Goal: Find specific page/section

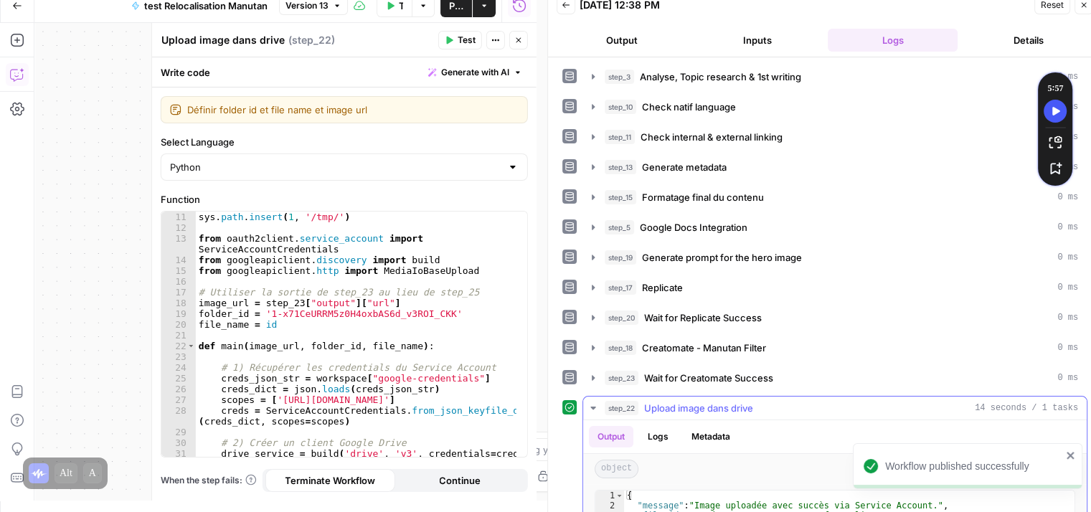
scroll to position [129, 0]
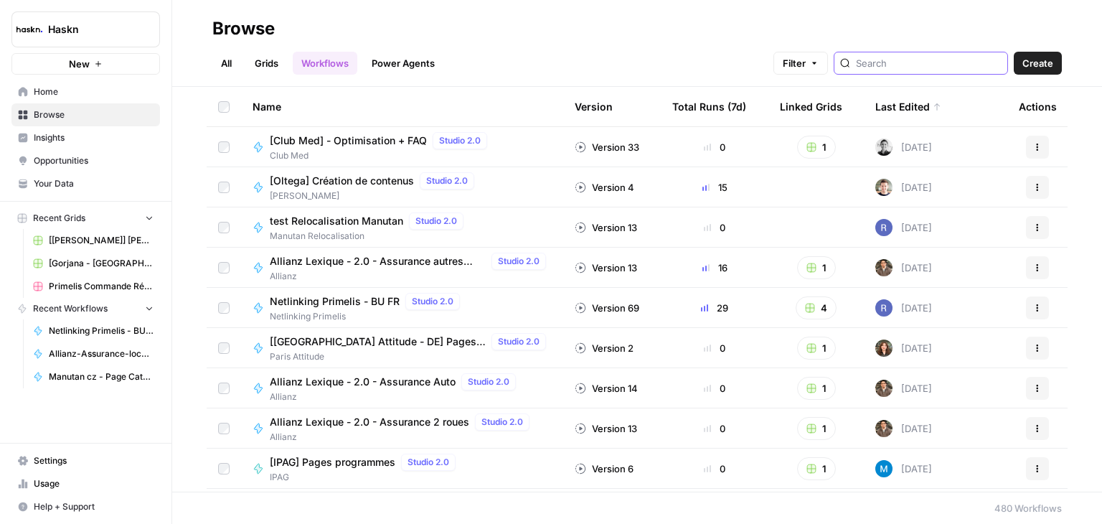
click at [910, 65] on input "search" at bounding box center [929, 63] width 146 height 14
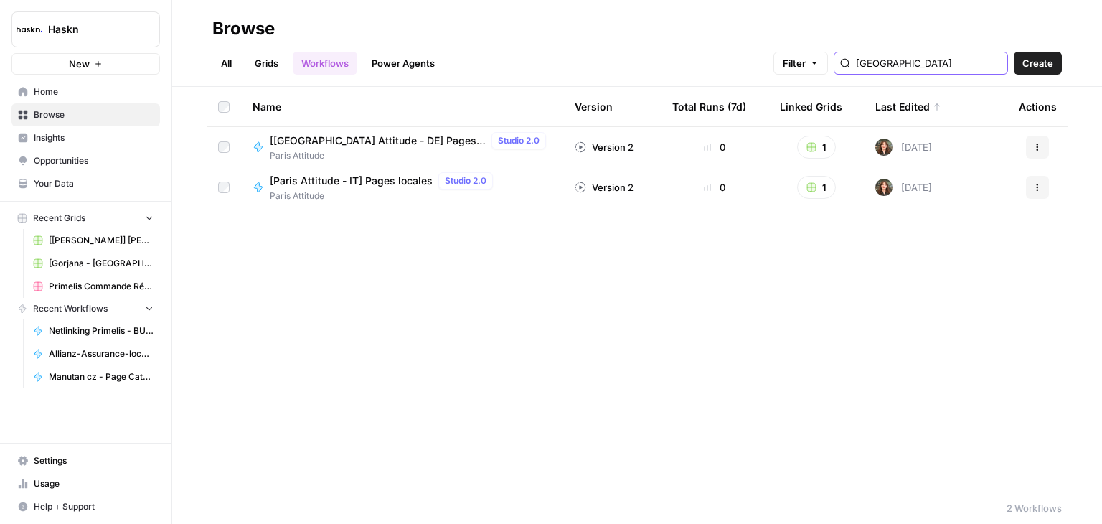
type input "[GEOGRAPHIC_DATA]"
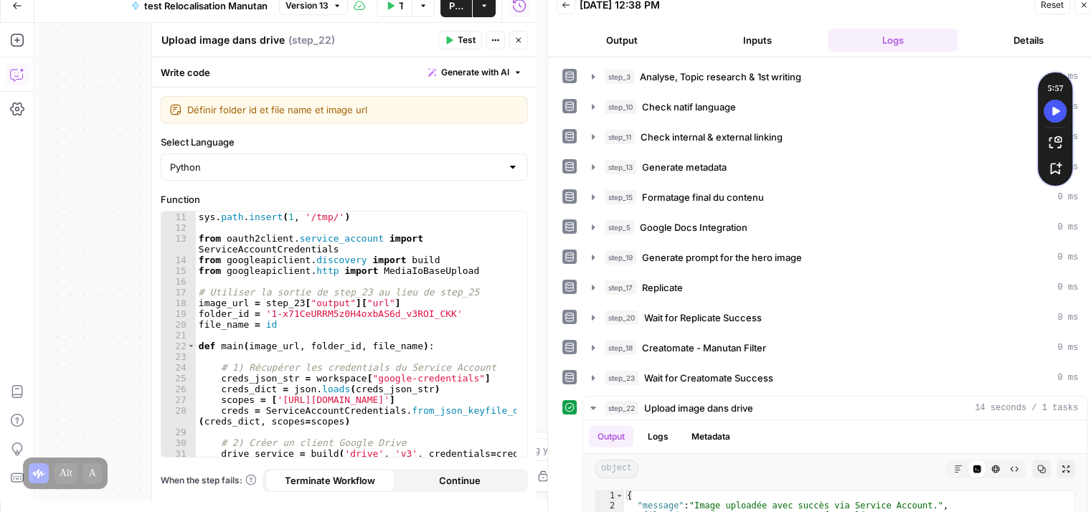
scroll to position [129, 0]
